Goal: Information Seeking & Learning: Learn about a topic

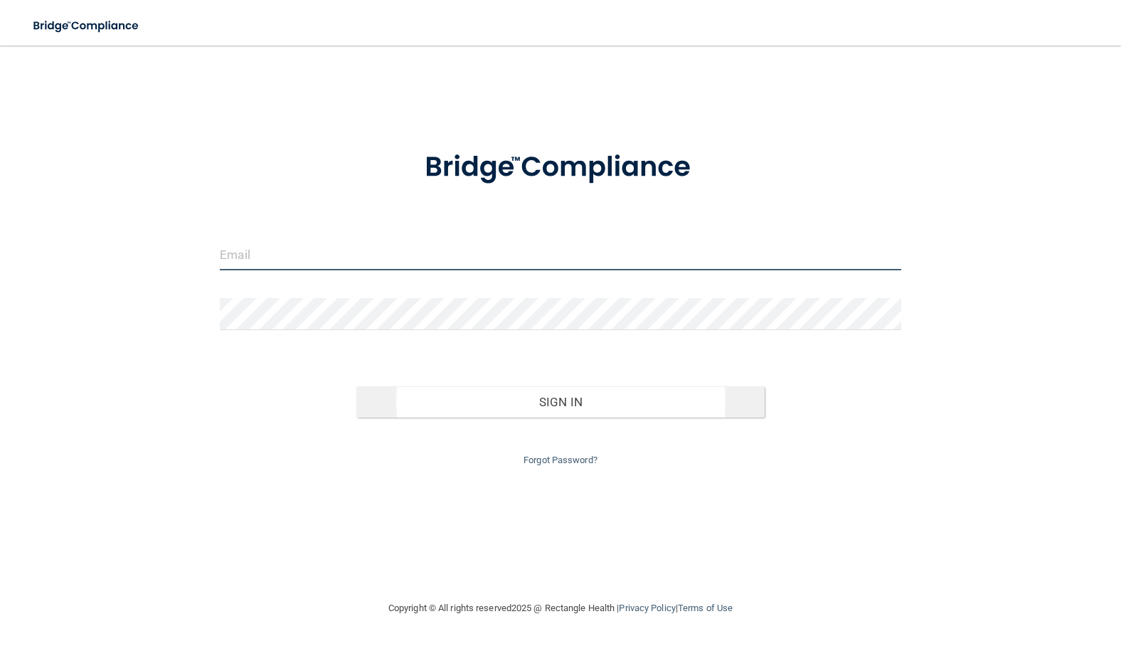
type input "[EMAIL_ADDRESS][DOMAIN_NAME]"
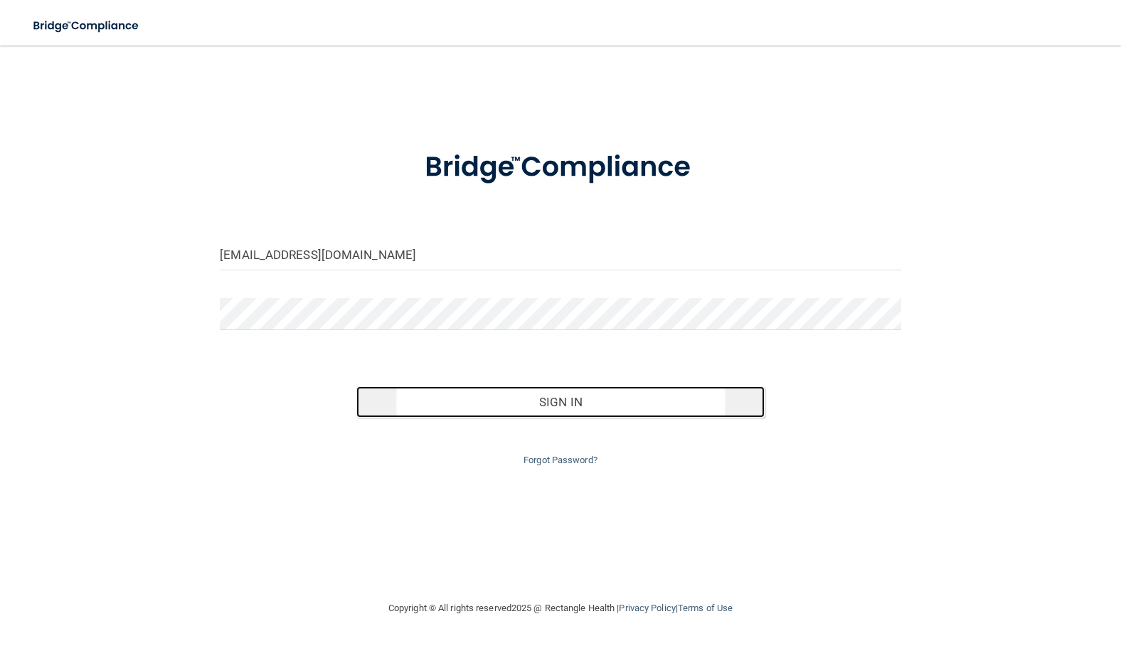
click at [507, 402] on button "Sign In" at bounding box center [560, 401] width 408 height 31
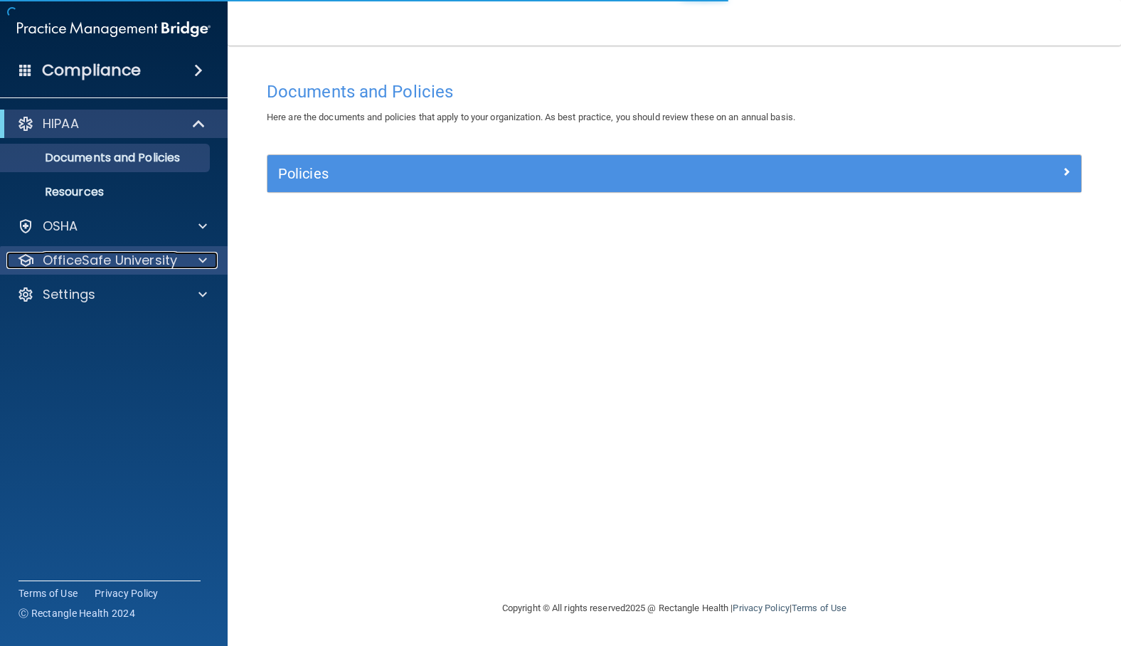
click at [104, 257] on p "OfficeSafe University" at bounding box center [110, 260] width 134 height 17
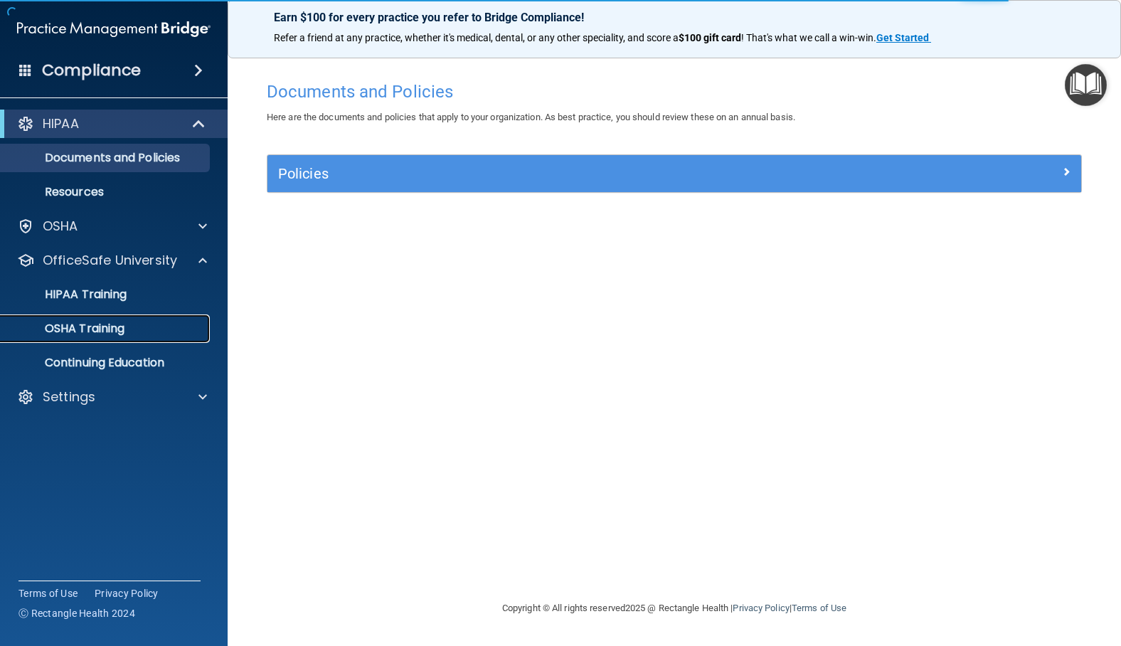
click at [98, 329] on p "OSHA Training" at bounding box center [66, 328] width 115 height 14
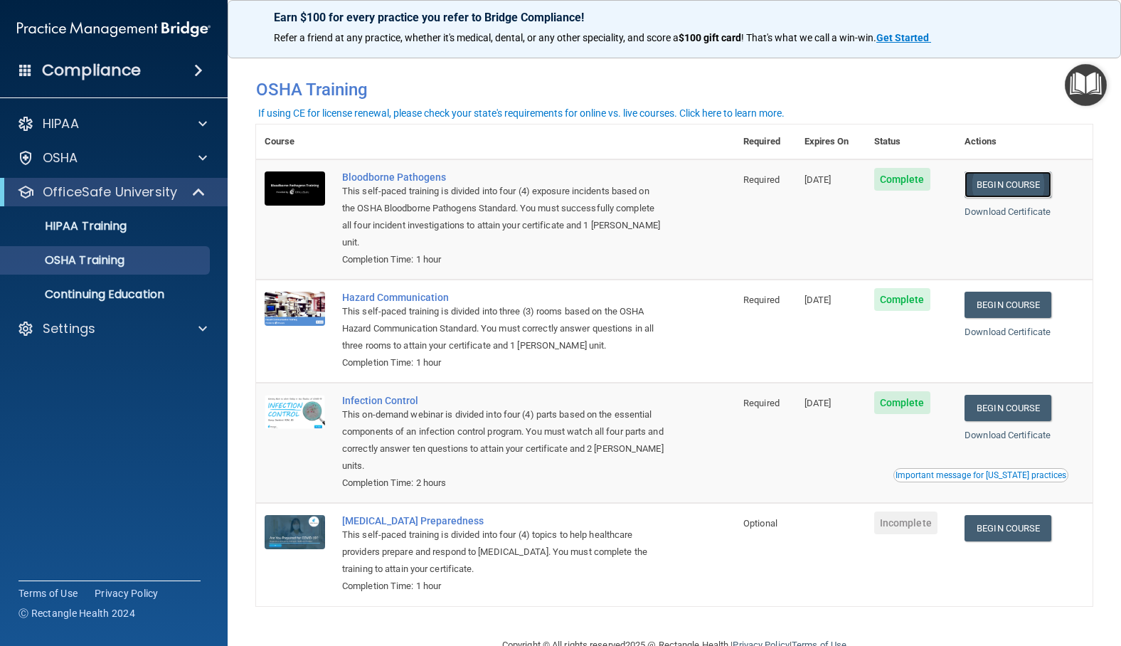
click at [991, 191] on link "Begin Course" at bounding box center [1007, 184] width 87 height 26
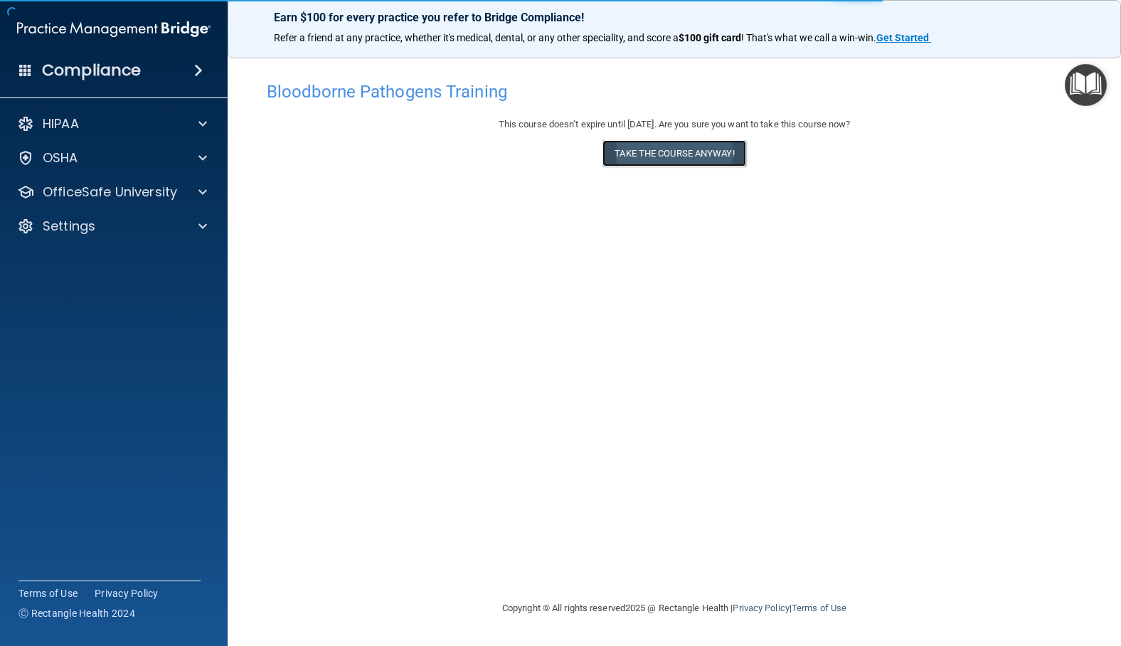
click at [703, 158] on button "Take the course anyway!" at bounding box center [673, 153] width 143 height 26
